Goal: Complete application form

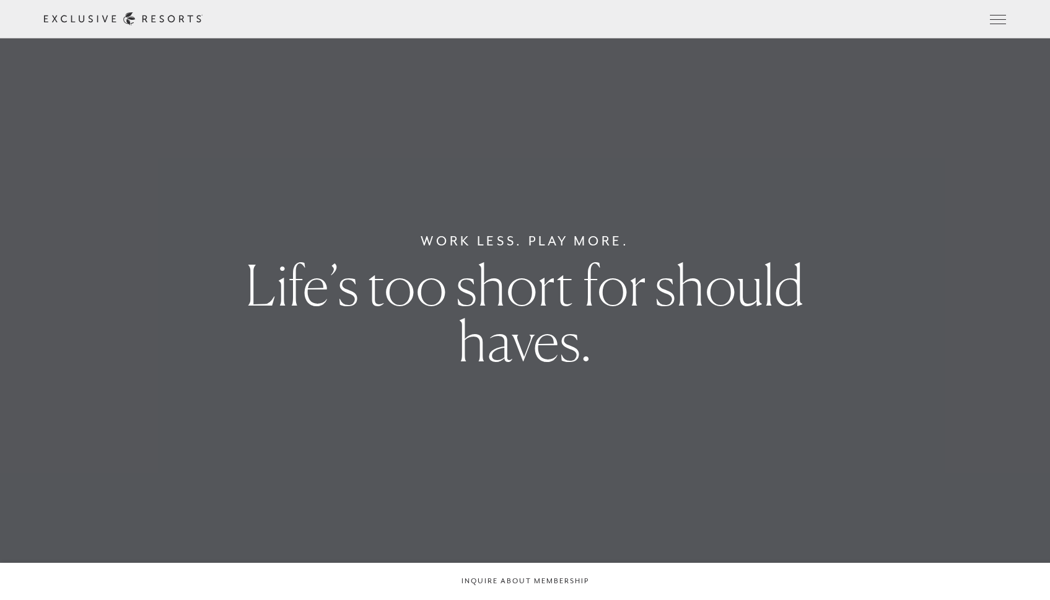
click at [82, 23] on header "Skip to main content Too busy for your bucket list? Not a bucket list. A bluepr…" at bounding box center [525, 19] width 1050 height 38
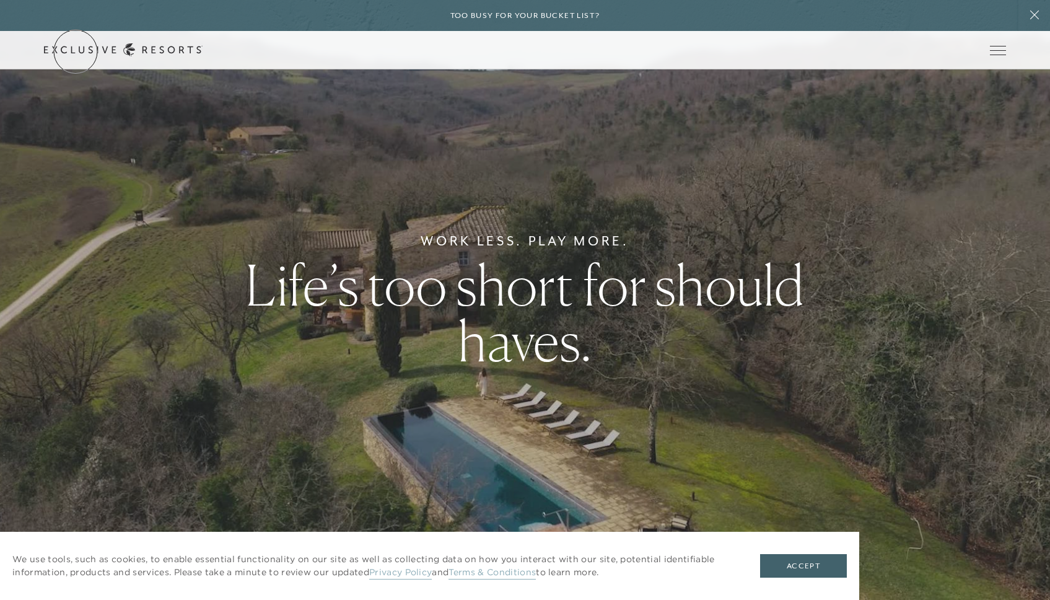
click at [0, 0] on link "Get Started" at bounding box center [0, 0] width 0 height 0
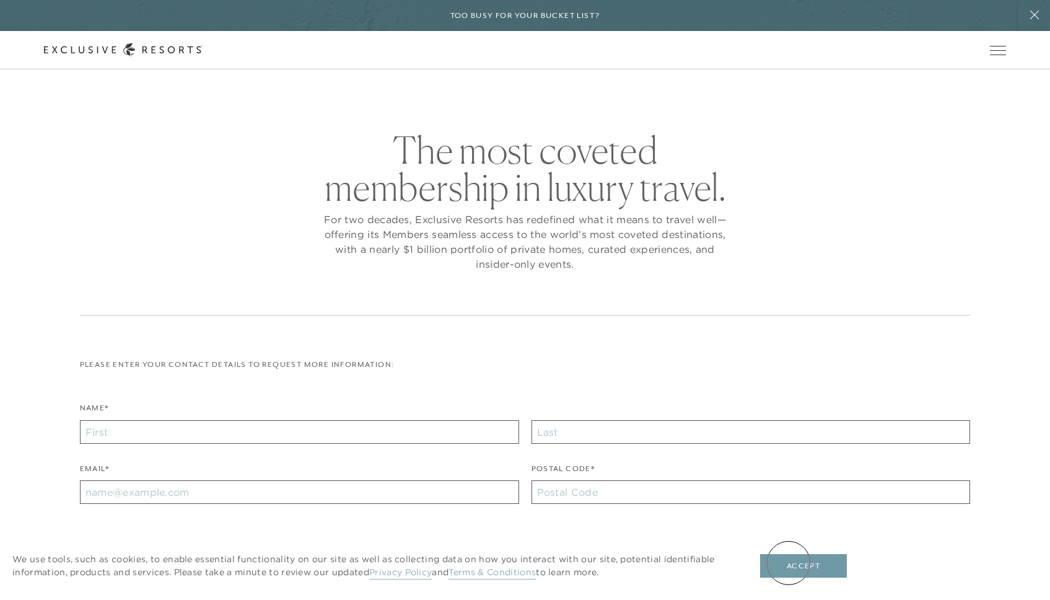
click at [789, 562] on button "Accept" at bounding box center [803, 566] width 87 height 24
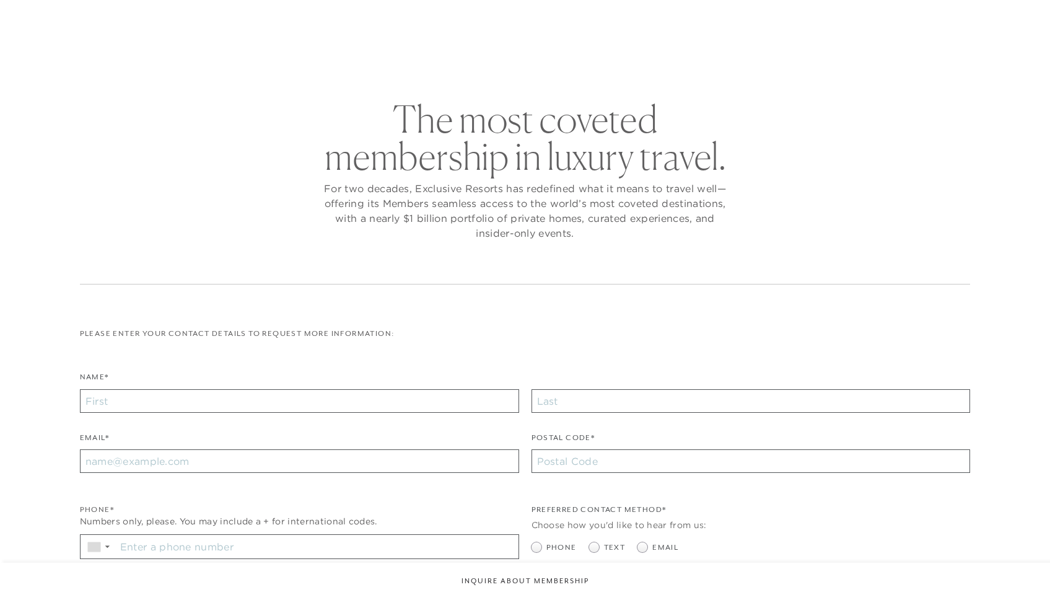
checkbox input "false"
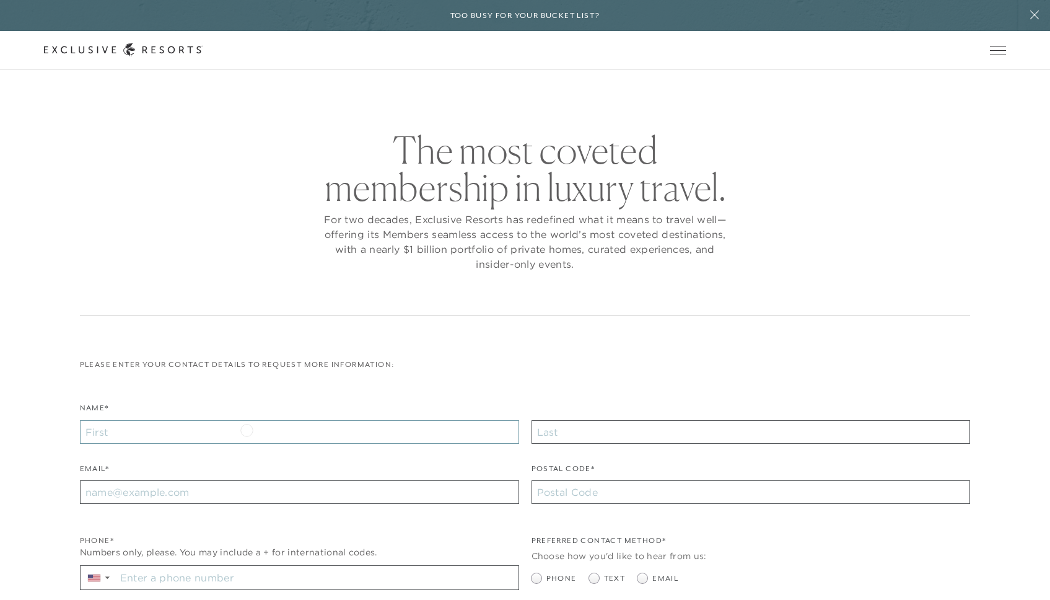
click at [247, 429] on input "Name*" at bounding box center [299, 432] width 439 height 24
type input "callietest"
type input "tjarksentest"
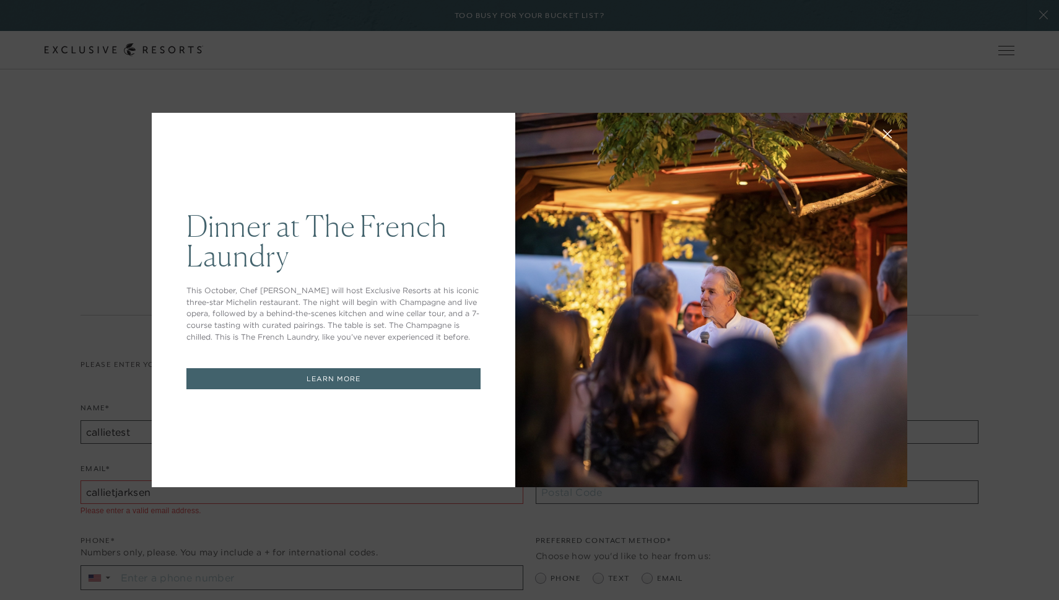
click at [884, 133] on icon at bounding box center [888, 134] width 8 height 8
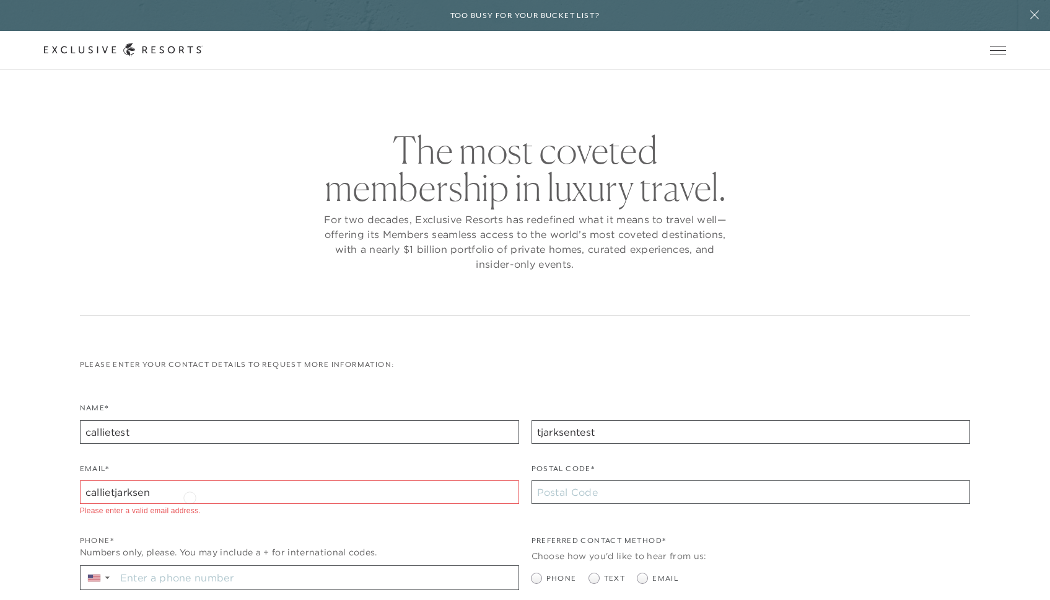
click at [190, 496] on input "callietjarksen" at bounding box center [299, 492] width 439 height 24
type input "callietjarksen+testholidayhold@gmail.com"
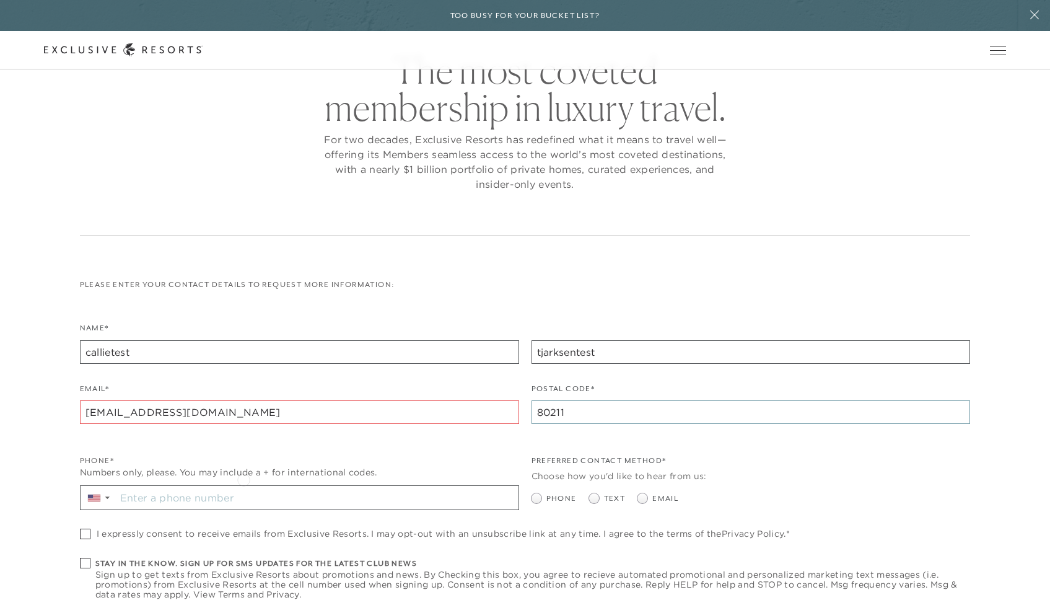
scroll to position [112, 0]
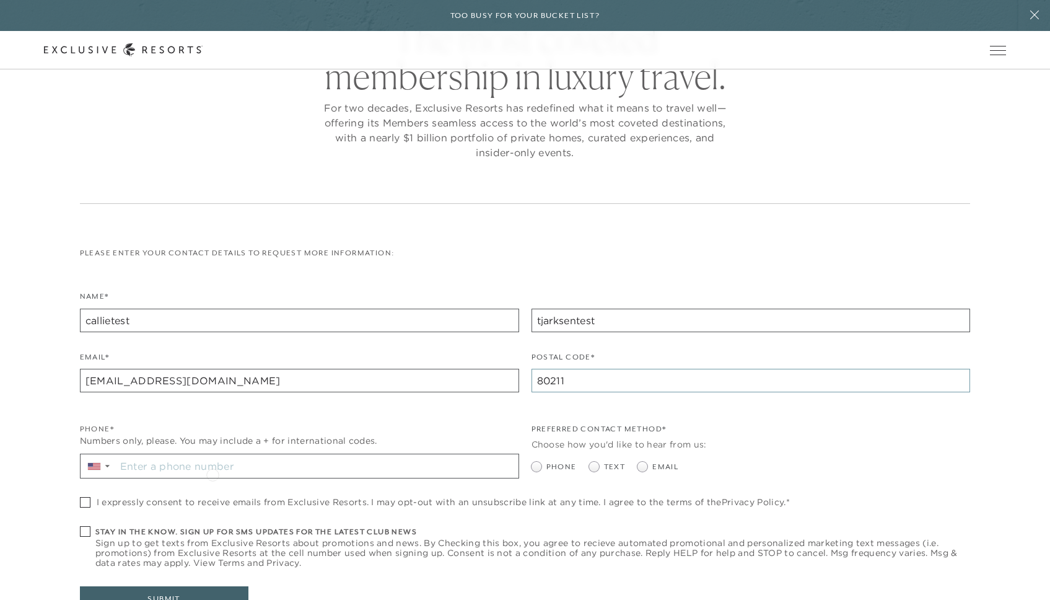
type input "80211"
click at [209, 469] on input "Stay in the know. Sign up for sms updates for the latest club news Sign up to g…" at bounding box center [317, 466] width 403 height 24
type input "+1 262 844 9999"
click at [650, 464] on span at bounding box center [644, 467] width 15 height 10
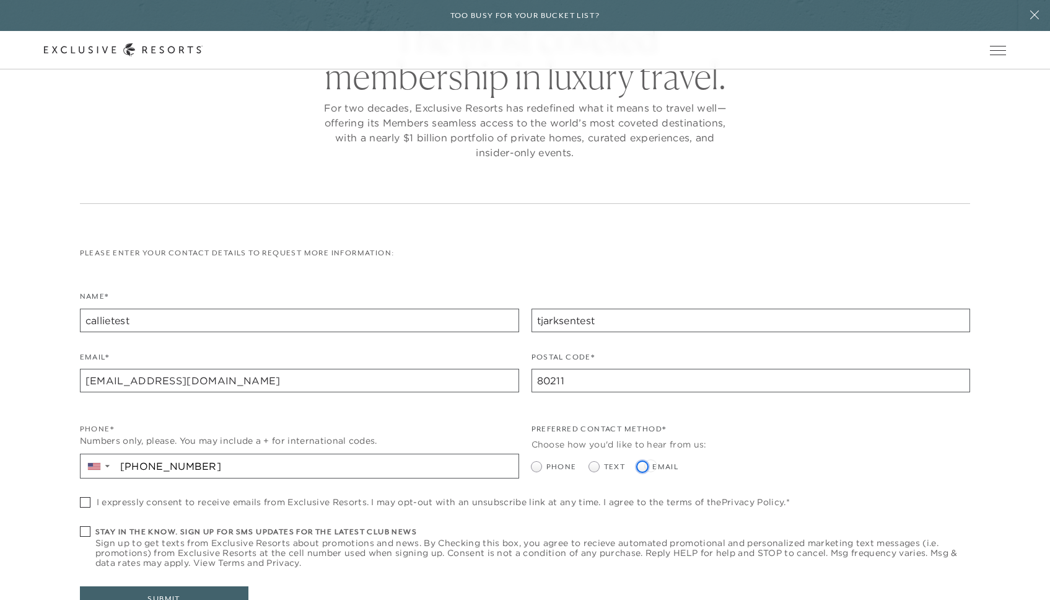
radio input "true"
click at [269, 499] on span "I expressly consent to receive emails from Exclusive Resorts. I may opt-out wit…" at bounding box center [443, 502] width 693 height 10
checkbox input "true"
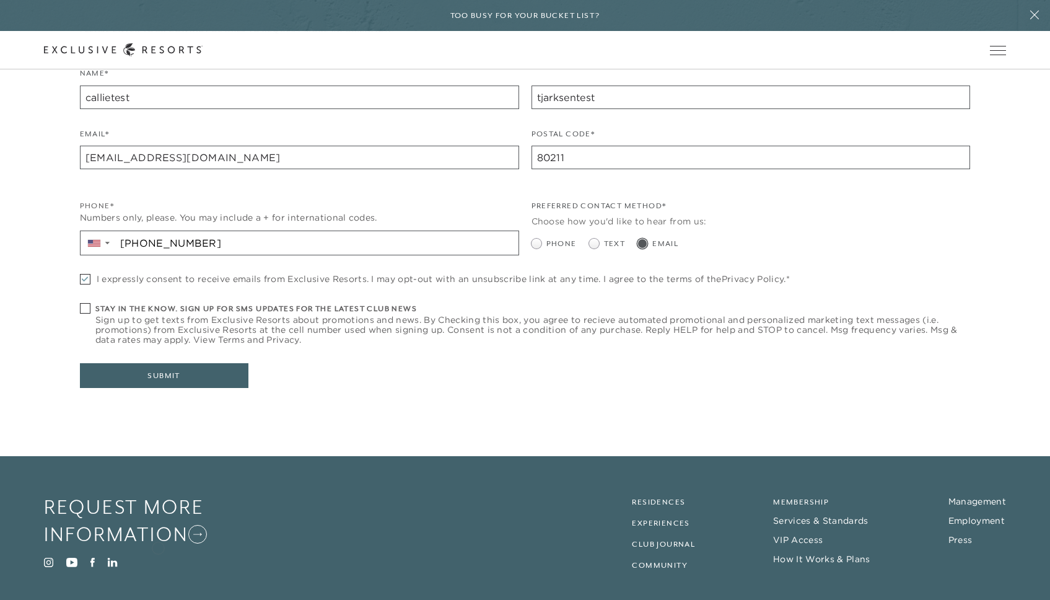
scroll to position [345, 0]
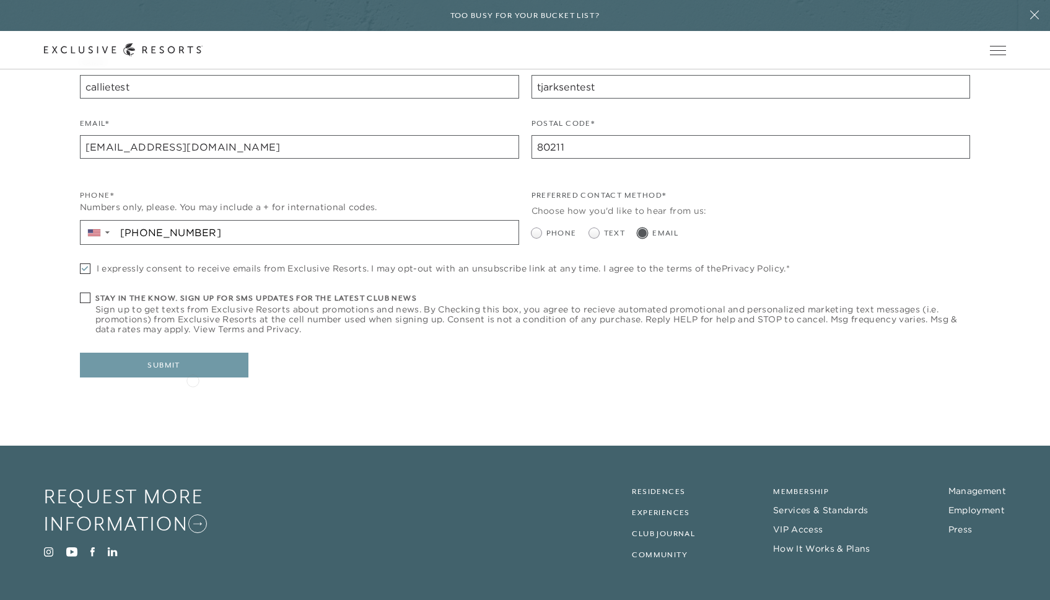
click at [190, 372] on button "Submit" at bounding box center [164, 364] width 168 height 25
